Goal: Task Accomplishment & Management: Complete application form

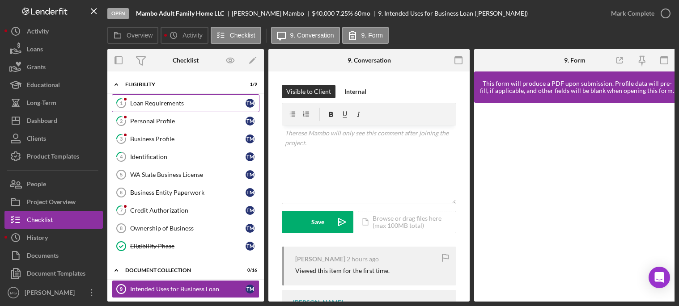
click at [172, 108] on link "1 Loan Requirements T M" at bounding box center [186, 103] width 148 height 18
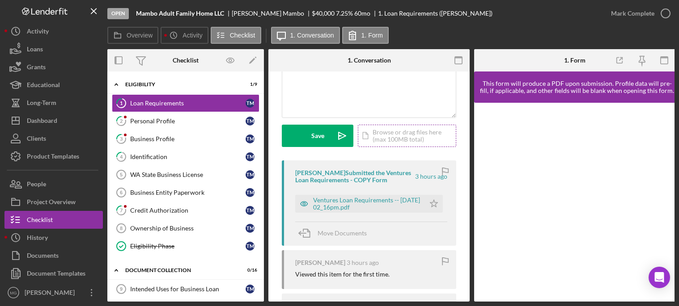
scroll to position [89, 0]
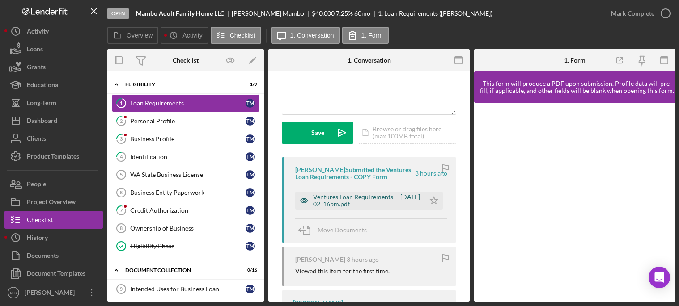
click at [326, 199] on div "Ventures Loan Requirements -- [DATE] 02_16pm.pdf" at bounding box center [366, 201] width 107 height 14
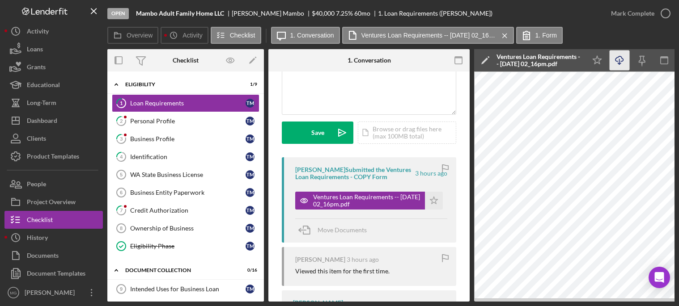
click at [620, 61] on icon "Icon/Download" at bounding box center [620, 61] width 20 height 20
click at [431, 201] on icon "Icon/Star" at bounding box center [434, 201] width 18 height 18
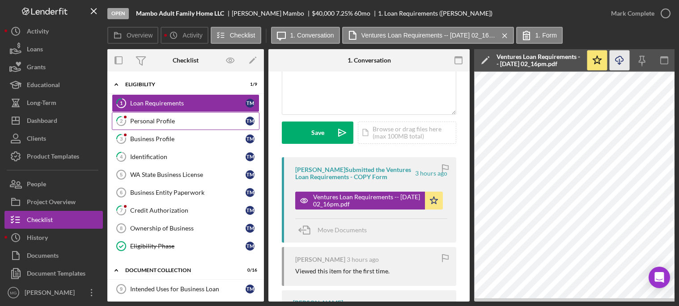
click at [180, 121] on div "Personal Profile" at bounding box center [187, 121] width 115 height 7
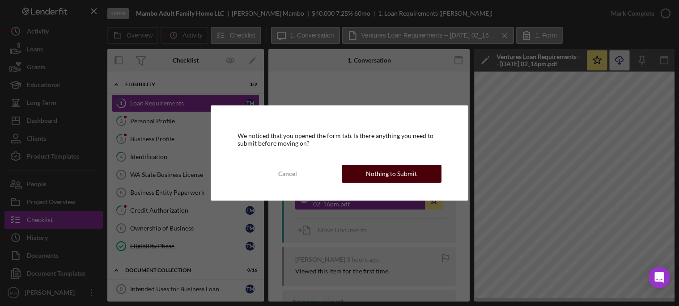
click at [386, 169] on div "Nothing to Submit" at bounding box center [391, 174] width 51 height 18
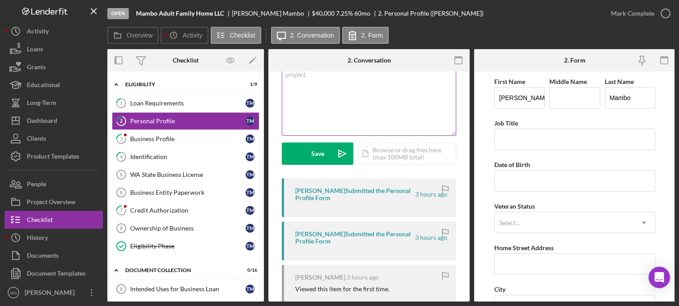
scroll to position [89, 0]
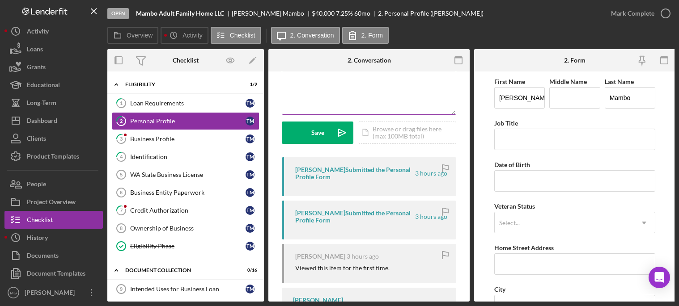
click at [388, 174] on div "[PERSON_NAME] Submitted the Personal Profile Form" at bounding box center [354, 173] width 119 height 14
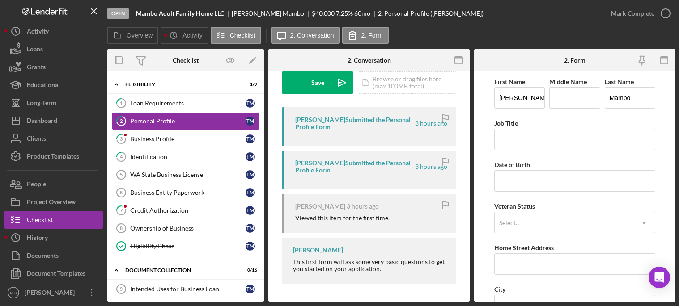
scroll to position [142, 0]
click at [349, 130] on div "[PERSON_NAME] Submitted the Personal Profile Form 3 hours ago" at bounding box center [369, 126] width 174 height 39
click at [435, 126] on div "[PERSON_NAME] Submitted the Personal Profile Form 3 hours ago" at bounding box center [371, 123] width 152 height 14
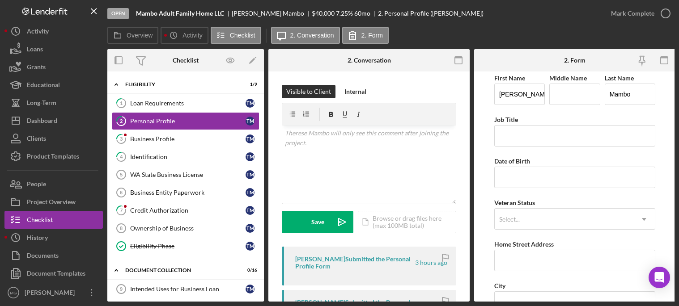
scroll to position [0, 0]
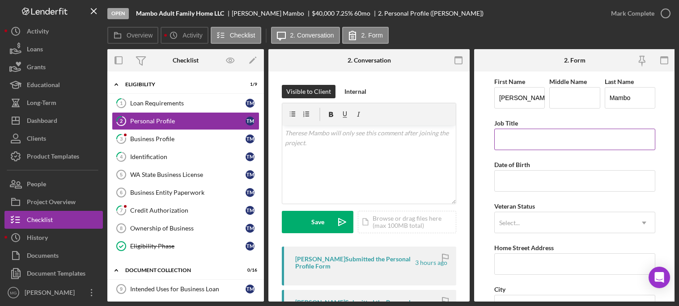
click at [568, 140] on input "Job Title" at bounding box center [574, 139] width 161 height 21
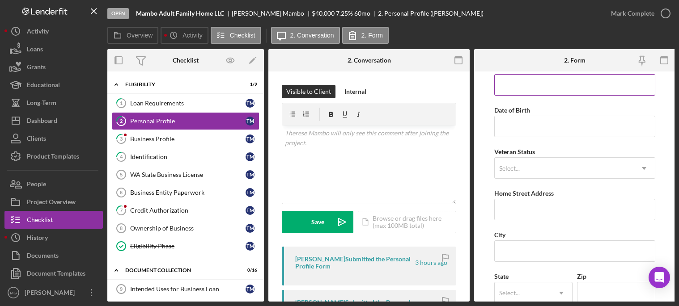
scroll to position [134, 0]
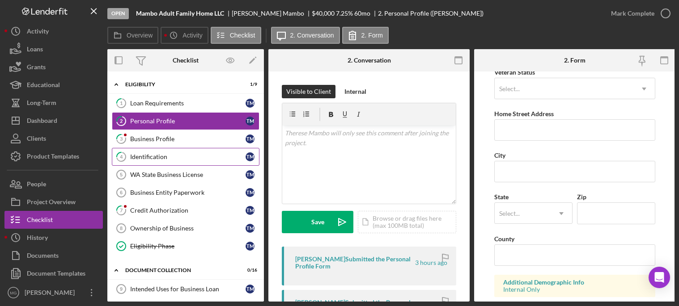
click at [169, 156] on div "Identification" at bounding box center [187, 156] width 115 height 7
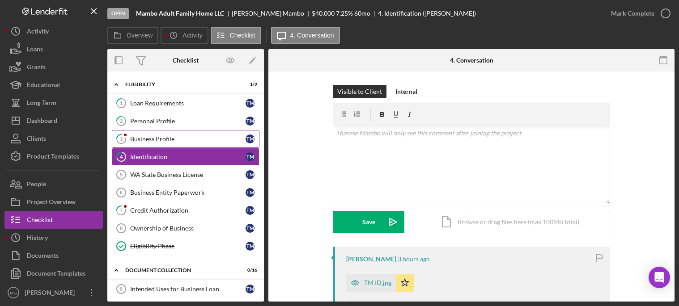
click at [157, 141] on div "Business Profile" at bounding box center [187, 139] width 115 height 7
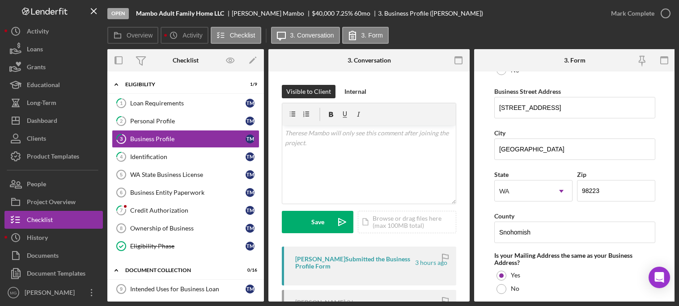
scroll to position [537, 0]
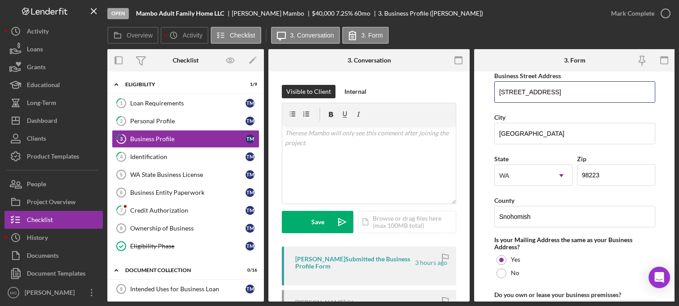
drag, startPoint x: 582, startPoint y: 91, endPoint x: 469, endPoint y: 85, distance: 113.8
click at [469, 85] on div "Overview Internal Workflow Stage Open Icon/Dropdown Arrow Archive (can unarchiv…" at bounding box center [390, 175] width 567 height 253
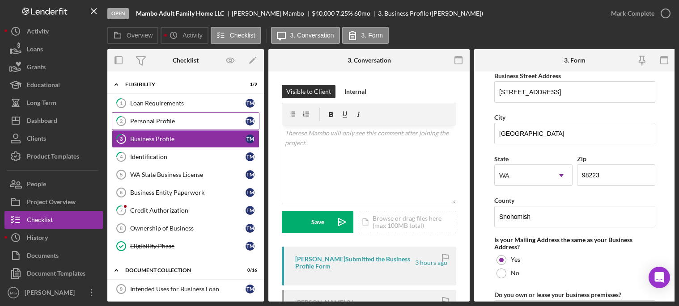
click at [168, 120] on div "Personal Profile" at bounding box center [187, 121] width 115 height 7
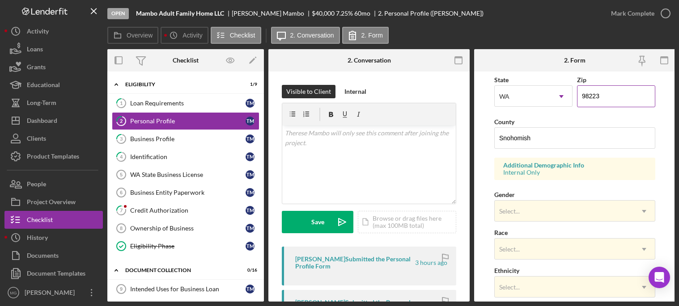
scroll to position [268, 0]
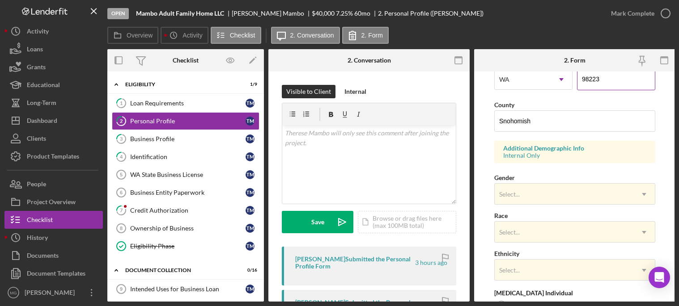
click at [593, 198] on div "Select..." at bounding box center [564, 194] width 139 height 21
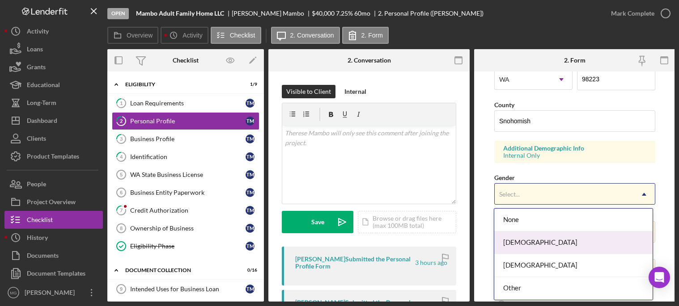
click at [544, 241] on div "[DEMOGRAPHIC_DATA]" at bounding box center [573, 243] width 158 height 23
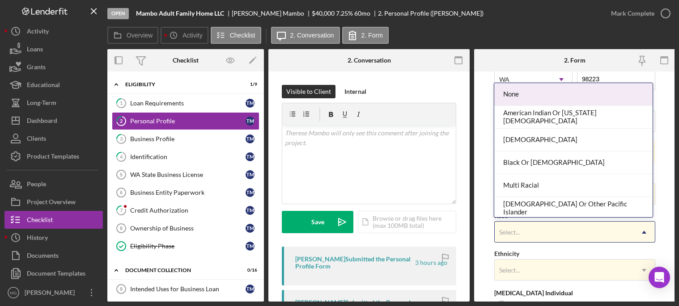
click at [544, 241] on div "Select..." at bounding box center [564, 232] width 139 height 21
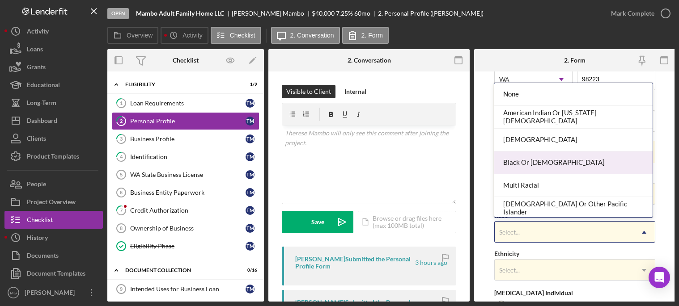
scroll to position [45, 0]
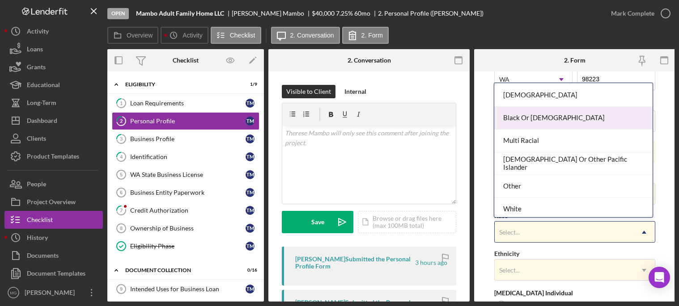
click at [579, 124] on div "Black Or [DEMOGRAPHIC_DATA]" at bounding box center [573, 118] width 158 height 23
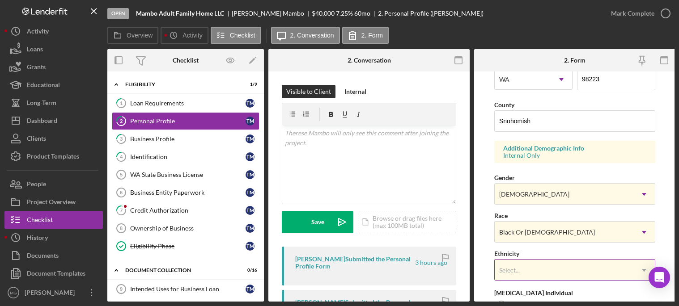
click at [569, 273] on div "Select..." at bounding box center [564, 270] width 139 height 21
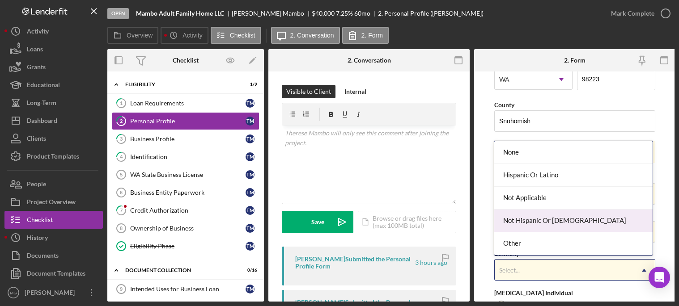
click at [567, 225] on div "Not Hispanic Or [DEMOGRAPHIC_DATA]" at bounding box center [573, 221] width 158 height 23
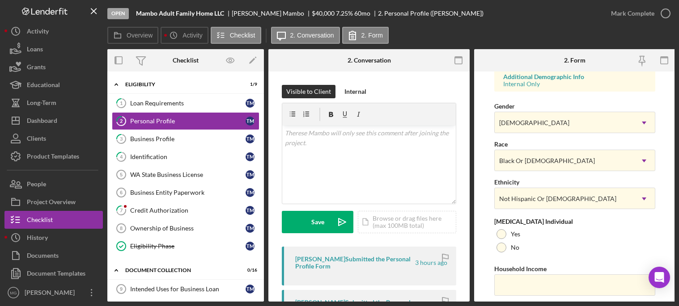
scroll to position [369, 0]
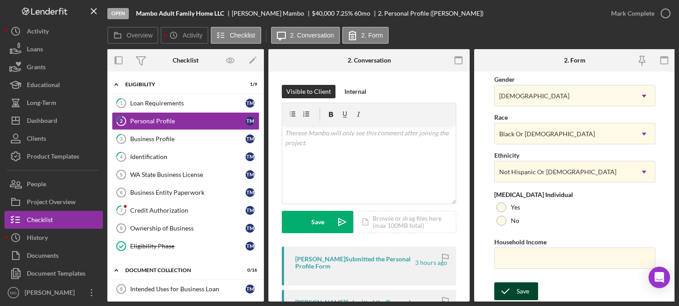
click at [514, 289] on icon "submit" at bounding box center [505, 291] width 22 height 22
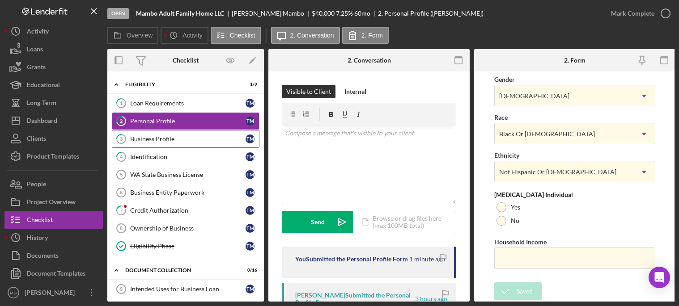
click at [163, 138] on div "Business Profile" at bounding box center [187, 139] width 115 height 7
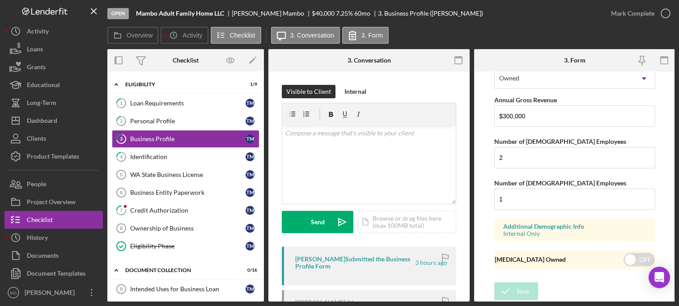
scroll to position [773, 0]
click at [143, 154] on div "Identification" at bounding box center [187, 156] width 115 height 7
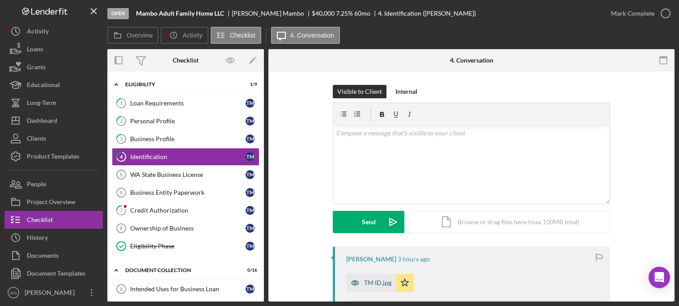
click at [378, 284] on div "TM ID.jpg" at bounding box center [377, 283] width 27 height 7
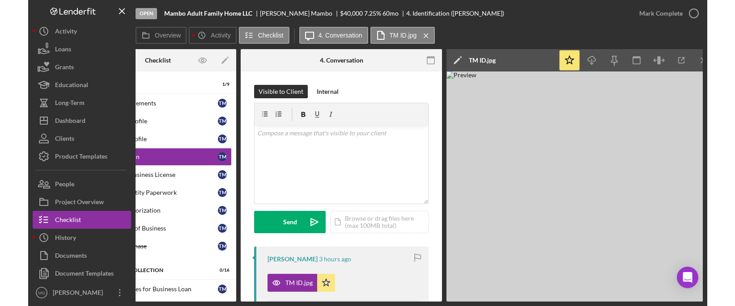
scroll to position [0, 56]
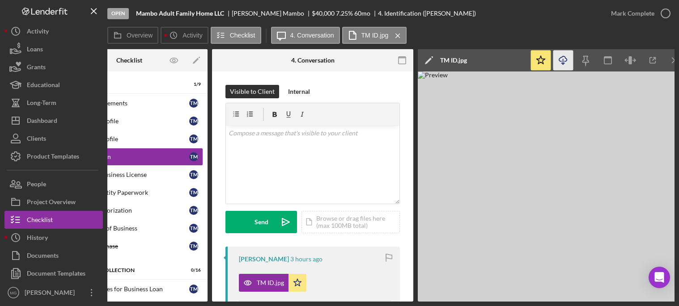
click at [565, 59] on icon "Icon/Download" at bounding box center [563, 61] width 20 height 20
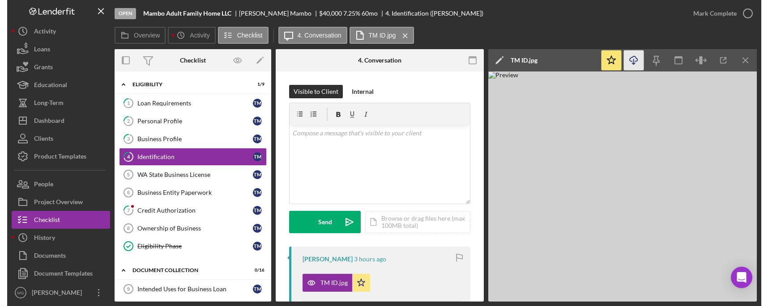
scroll to position [0, 0]
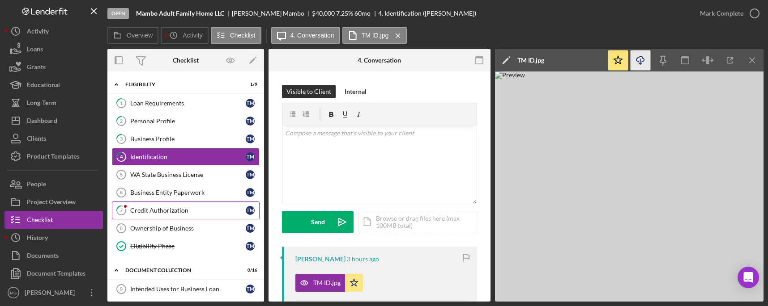
click at [175, 206] on link "7 Credit Authorization T M" at bounding box center [186, 211] width 148 height 18
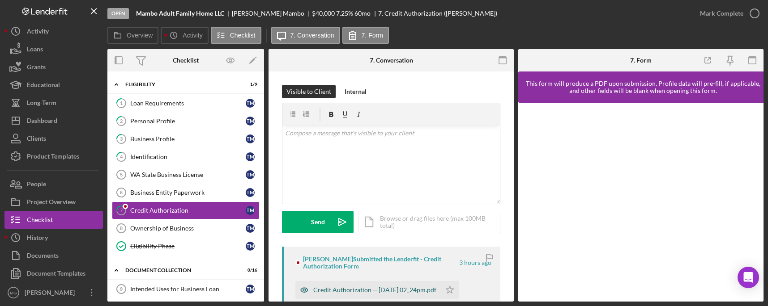
click at [377, 290] on div "Credit Authorization -- [DATE] 02_24pm.pdf" at bounding box center [374, 290] width 123 height 7
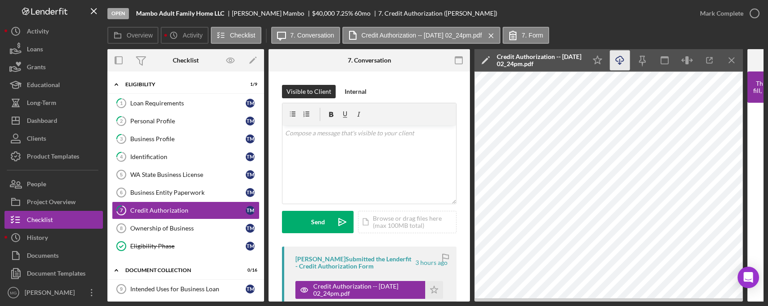
click at [621, 59] on icon "Icon/Download" at bounding box center [620, 61] width 20 height 20
click at [178, 174] on div "WA State Business License" at bounding box center [187, 174] width 115 height 7
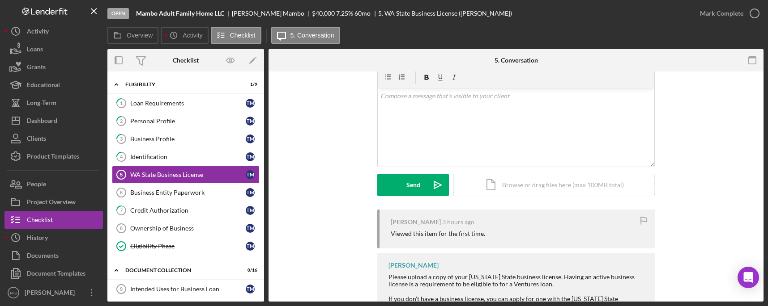
scroll to position [74, 0]
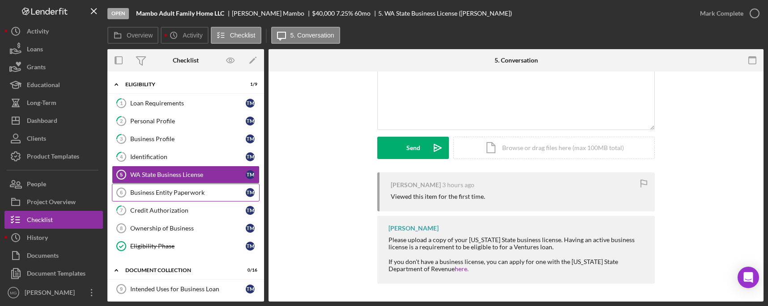
click at [159, 194] on div "Business Entity Paperwork" at bounding box center [187, 192] width 115 height 7
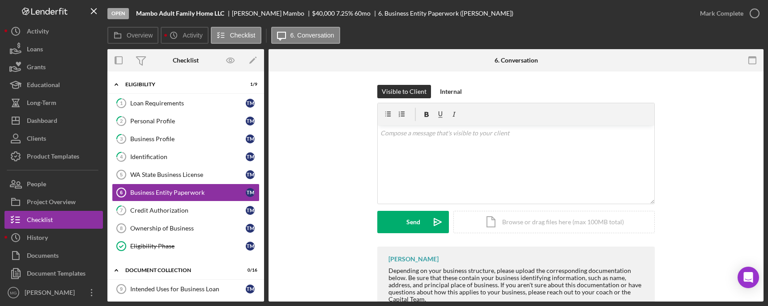
scroll to position [82, 0]
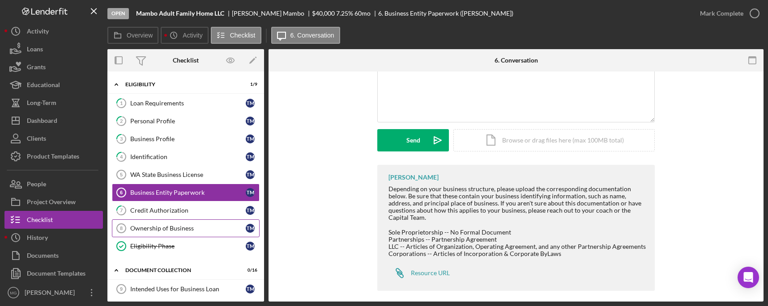
click at [159, 230] on div "Ownership of Business" at bounding box center [187, 228] width 115 height 7
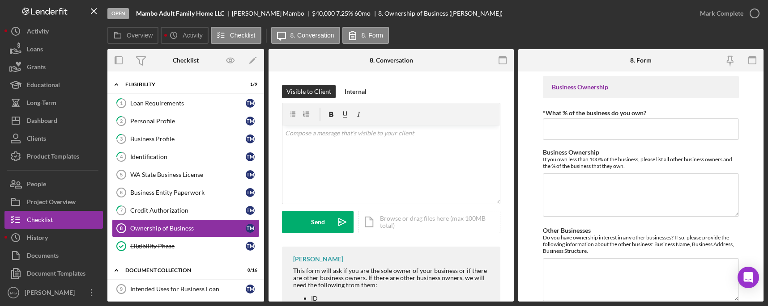
scroll to position [65, 0]
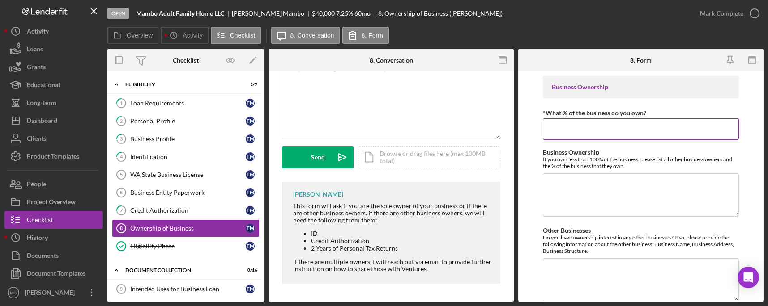
click at [623, 126] on input "*What % of the business do you own?" at bounding box center [641, 129] width 196 height 21
type input "100.00000%"
click at [600, 190] on textarea "Business Ownership" at bounding box center [641, 195] width 196 height 43
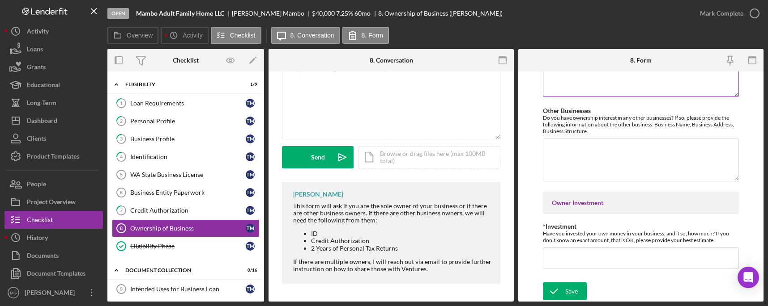
scroll to position [120, 0]
type textarea "N/A"
click at [583, 149] on textarea "Other Businesses" at bounding box center [641, 159] width 196 height 43
type textarea "No"
click at [590, 201] on div "Owner Investment" at bounding box center [641, 202] width 178 height 7
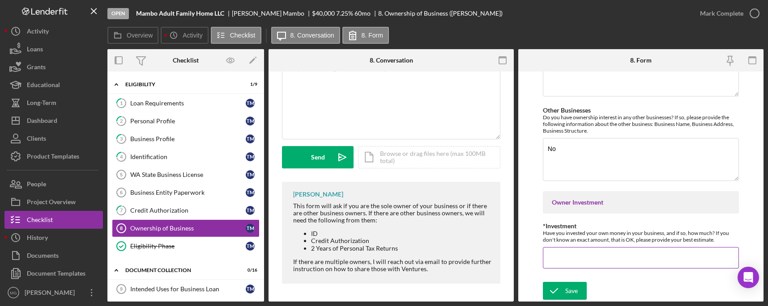
click at [616, 256] on input "*Investment" at bounding box center [641, 257] width 196 height 21
click at [566, 291] on div "Save" at bounding box center [571, 297] width 13 height 18
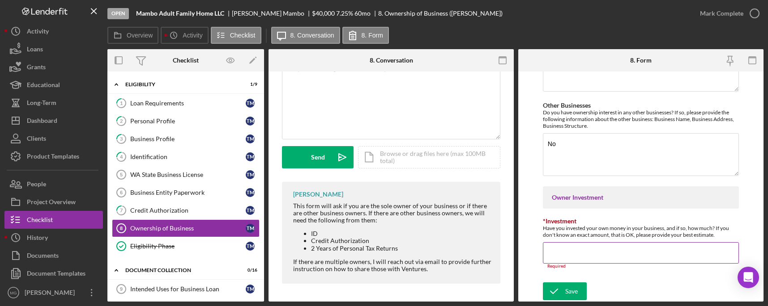
click at [555, 255] on input "*Investment" at bounding box center [641, 252] width 196 height 21
type input "2"
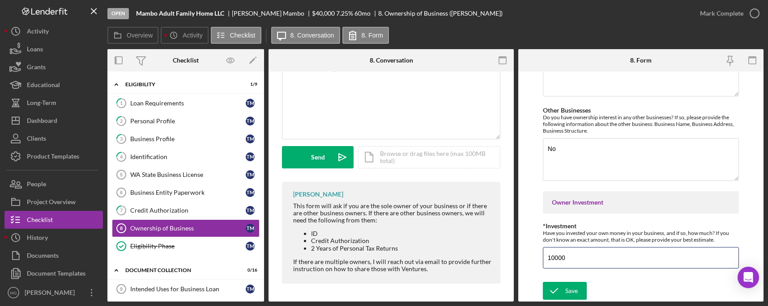
type input "10000"
click at [612, 287] on div "Save Save" at bounding box center [641, 291] width 196 height 19
click at [582, 297] on button "Save" at bounding box center [565, 291] width 44 height 18
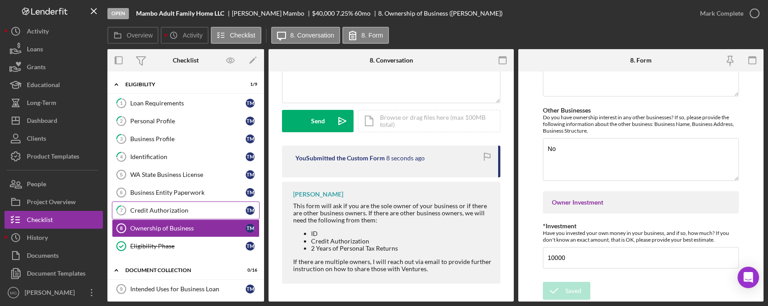
scroll to position [134, 0]
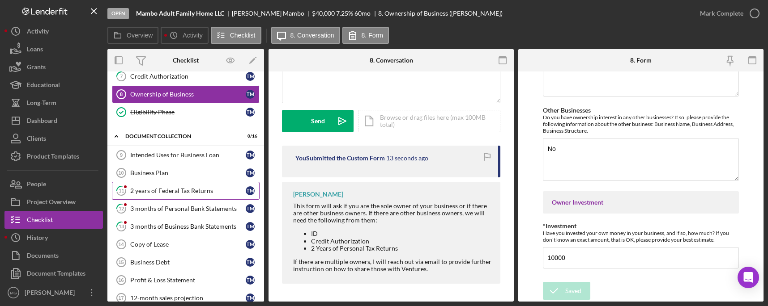
click at [178, 190] on div "2 years of Federal Tax Returns" at bounding box center [187, 190] width 115 height 7
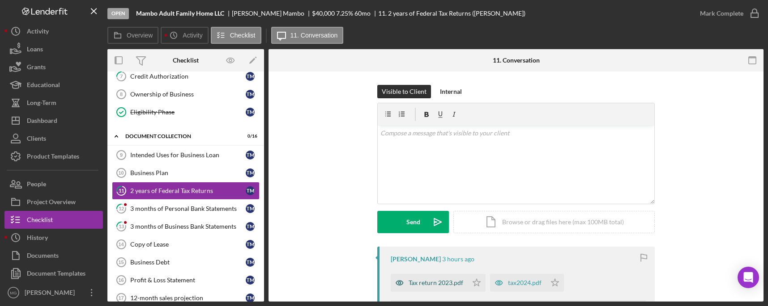
click at [439, 284] on div "Tax return 2023.pdf" at bounding box center [435, 283] width 55 height 7
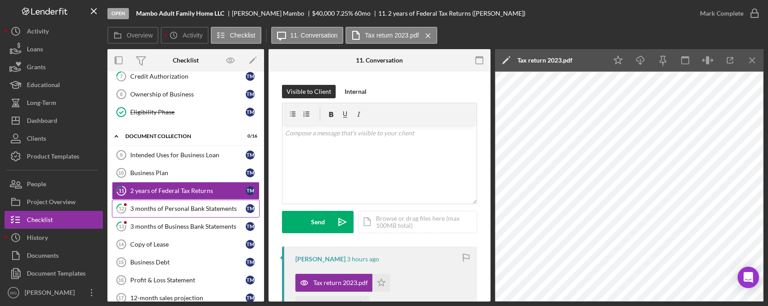
click at [162, 208] on div "3 months of Personal Bank Statements" at bounding box center [187, 208] width 115 height 7
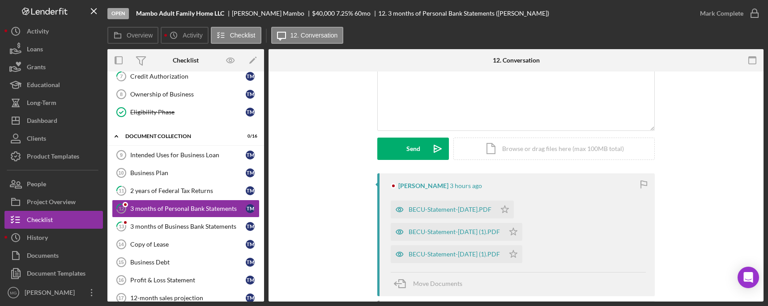
scroll to position [179, 0]
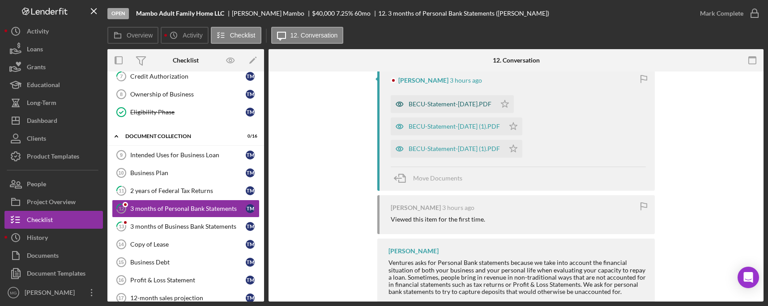
click at [463, 104] on div "BECU-Statement-[DATE].PDF" at bounding box center [449, 104] width 83 height 7
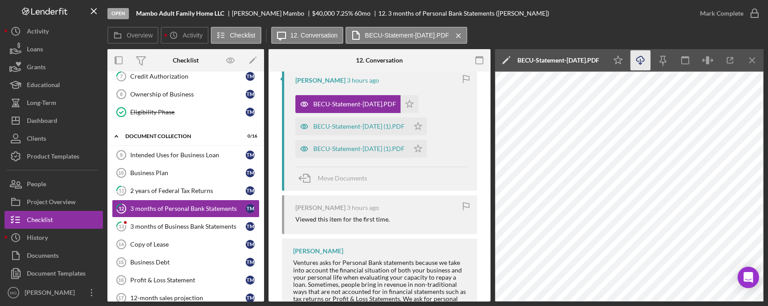
click at [640, 59] on icon "Icon/Download" at bounding box center [640, 61] width 20 height 20
click at [370, 124] on div "BECU-Statement-[DATE] (1).PDF" at bounding box center [358, 126] width 91 height 7
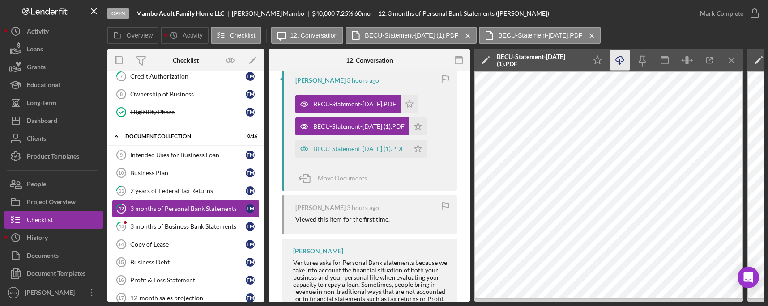
click at [620, 60] on line "button" at bounding box center [620, 61] width 0 height 5
click at [378, 145] on div "BECU-Statement-[DATE] (1).PDF" at bounding box center [352, 149] width 114 height 18
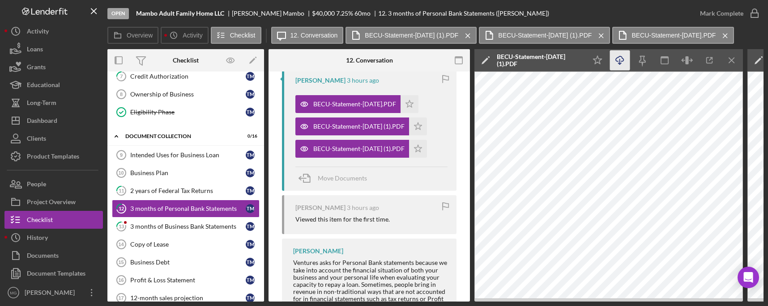
click at [617, 59] on icon "Icon/Download" at bounding box center [620, 61] width 20 height 20
click at [183, 227] on div "3 months of Business Bank Statements" at bounding box center [187, 226] width 115 height 7
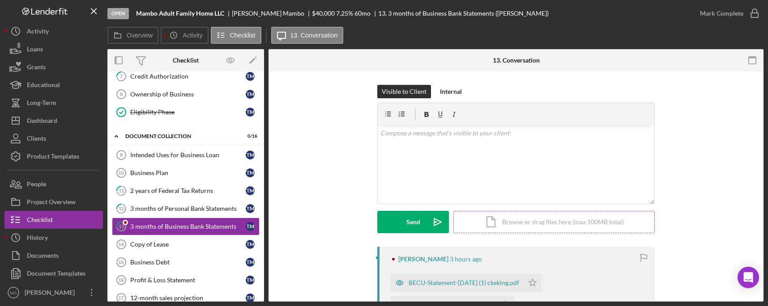
scroll to position [134, 0]
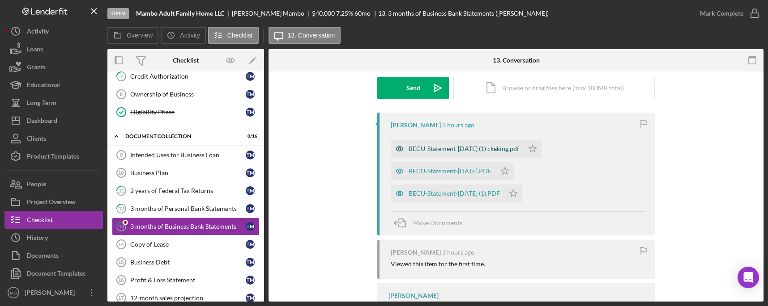
click at [480, 149] on div "BECU-Statement-[DATE] (1) ckeking.pdf" at bounding box center [463, 148] width 110 height 7
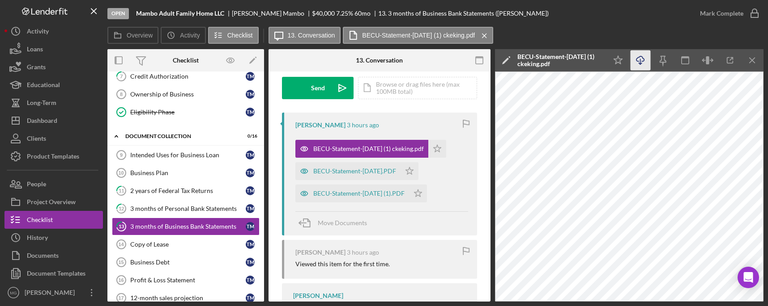
click at [641, 59] on icon "Icon/Download" at bounding box center [640, 61] width 20 height 20
click at [384, 172] on div "BECU-Statement-[DATE].PDF" at bounding box center [354, 171] width 83 height 7
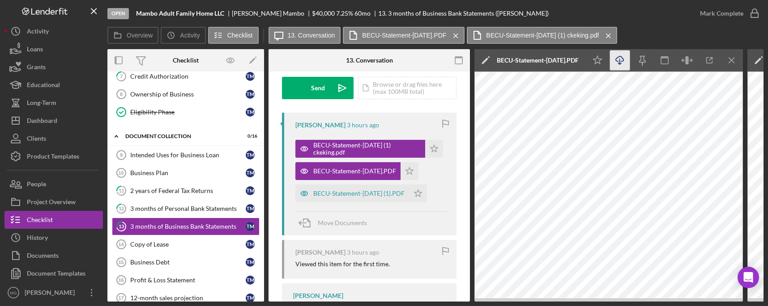
click at [619, 59] on icon "Icon/Download" at bounding box center [620, 61] width 20 height 20
click at [386, 192] on div "BECU-Statement-[DATE] (1).PDF" at bounding box center [358, 193] width 91 height 7
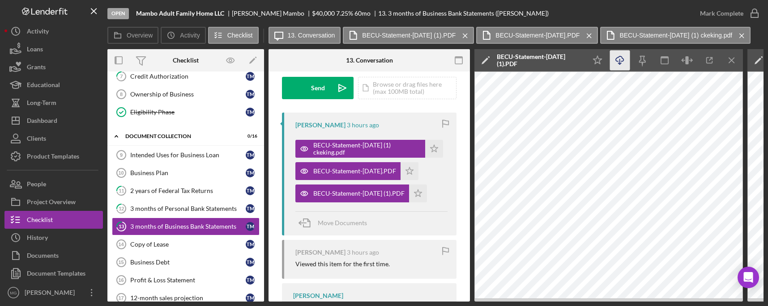
click at [620, 61] on line "button" at bounding box center [620, 61] width 0 height 5
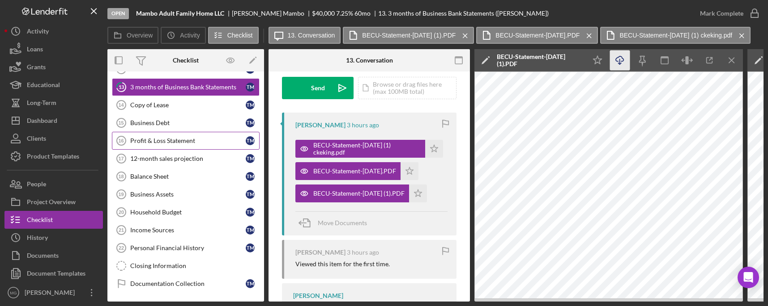
scroll to position [53, 0]
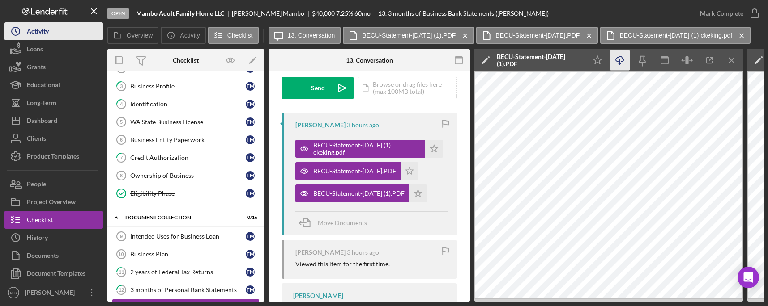
click at [57, 33] on button "Icon/History Activity" at bounding box center [53, 31] width 98 height 18
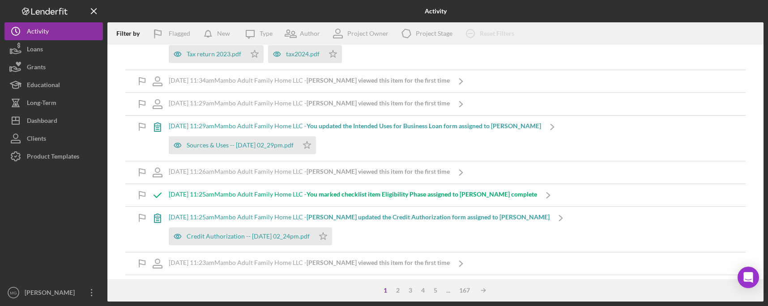
scroll to position [268, 0]
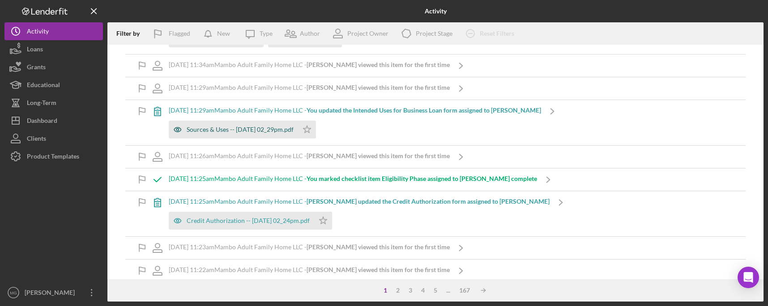
click at [237, 132] on div "Sources & Uses -- [DATE] 02_29pm.pdf" at bounding box center [240, 129] width 107 height 7
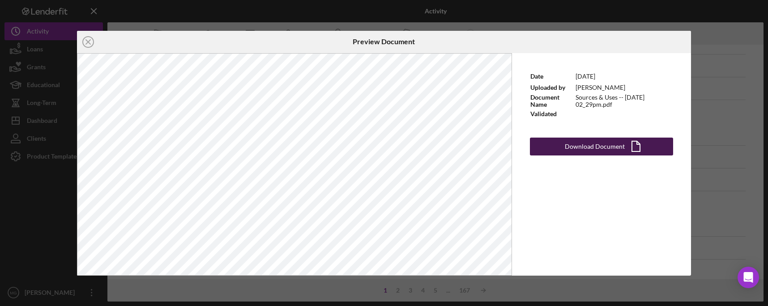
click at [612, 149] on div "Download Document" at bounding box center [595, 147] width 60 height 18
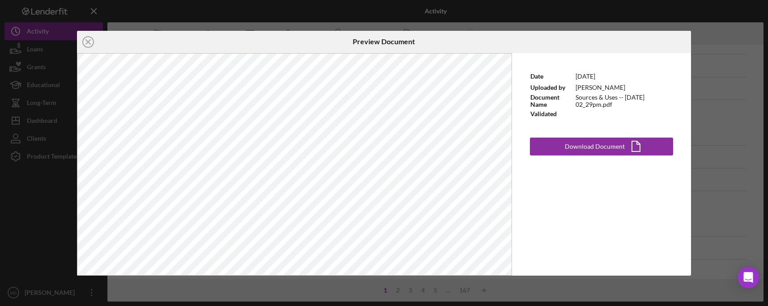
click at [447, 46] on div "Preview Document" at bounding box center [383, 42] width 205 height 22
click at [85, 40] on icon "Icon/Close" at bounding box center [88, 42] width 22 height 22
